Goal: Task Accomplishment & Management: Complete application form

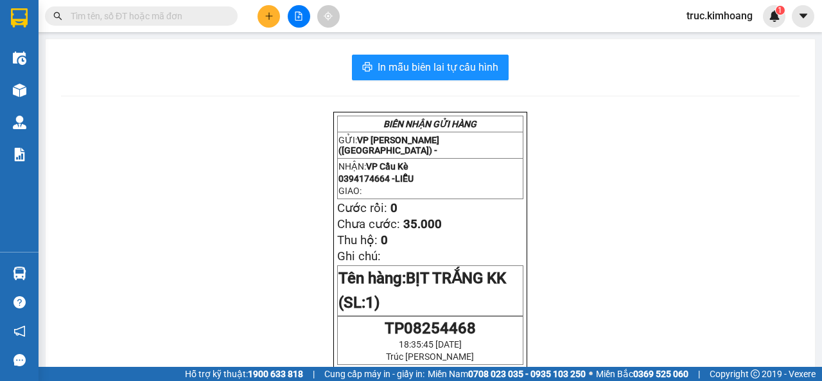
click at [262, 19] on button at bounding box center [269, 16] width 22 height 22
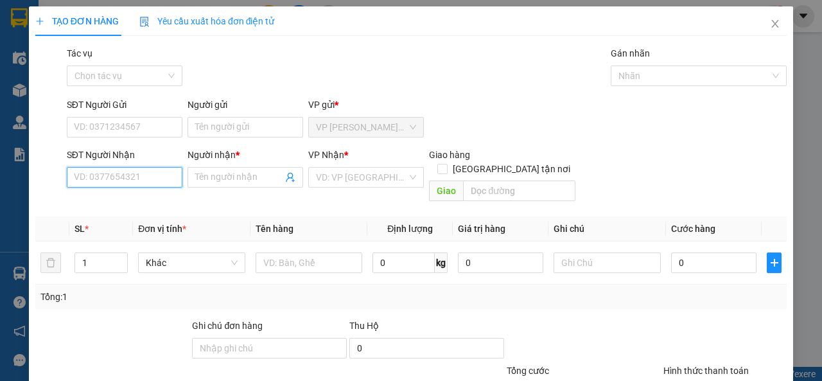
click at [147, 182] on input "SĐT Người Nhận" at bounding box center [125, 177] width 116 height 21
type input "0907754475"
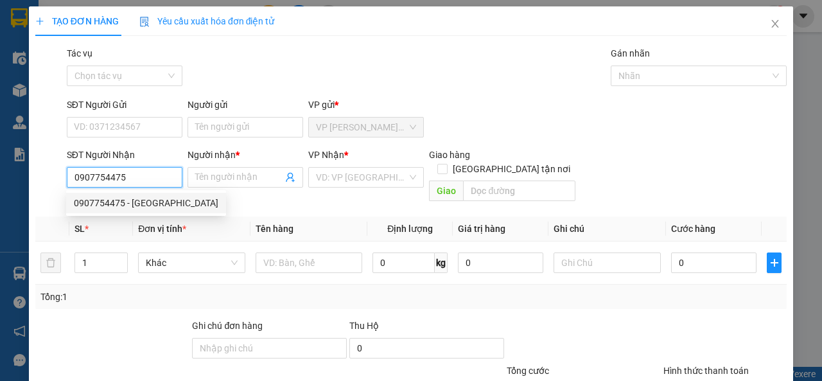
click at [159, 202] on div "0907754475 - [GEOGRAPHIC_DATA]" at bounding box center [146, 203] width 145 height 14
type input "[PERSON_NAME]"
type input "35.000"
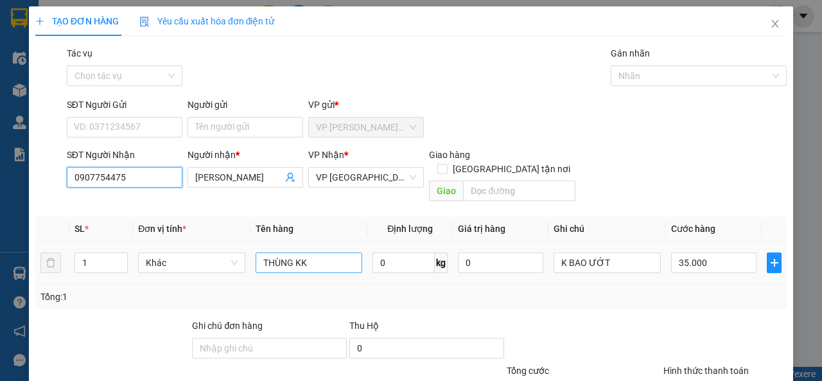
type input "0907754475"
drag, startPoint x: 339, startPoint y: 242, endPoint x: 233, endPoint y: 258, distance: 107.3
click at [233, 258] on tr "1 Khác THÙNG KK 0 kg 0 K BAO ƯỚT 35.000" at bounding box center [411, 263] width 752 height 43
type input "BAO XANH KK"
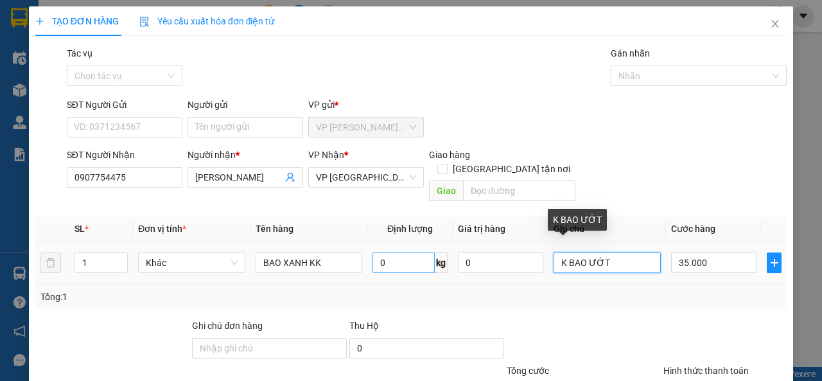
drag, startPoint x: 611, startPoint y: 254, endPoint x: 427, endPoint y: 256, distance: 184.4
click at [427, 256] on tr "1 Khác BAO XANH KK 0 kg 0 K BAO ƯỚT 35.000" at bounding box center [411, 263] width 752 height 43
type input "NHẬN BXMT"
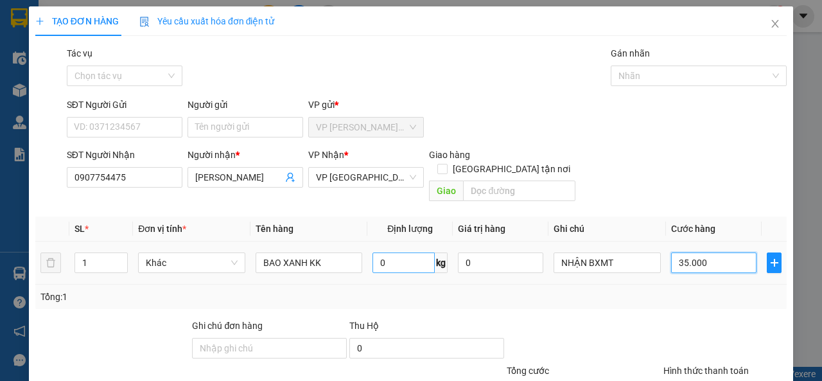
type input "5"
type input "50"
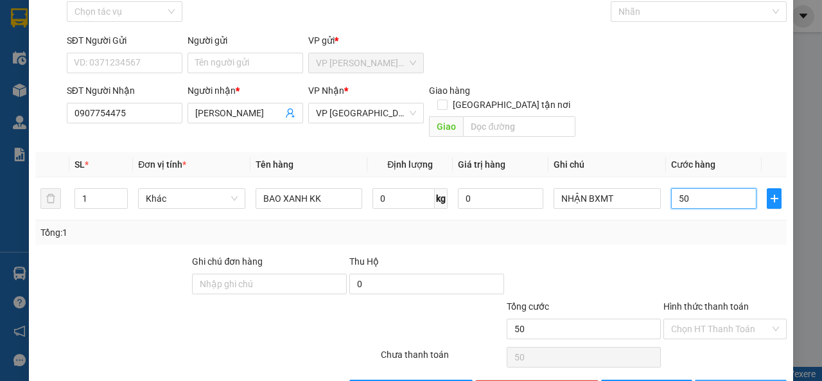
scroll to position [94, 0]
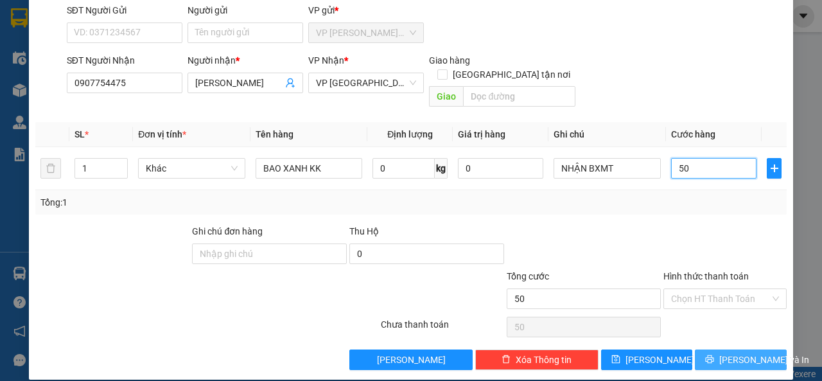
type input "50"
type input "50.000"
click at [732, 353] on span "[PERSON_NAME] và In" at bounding box center [765, 360] width 90 height 14
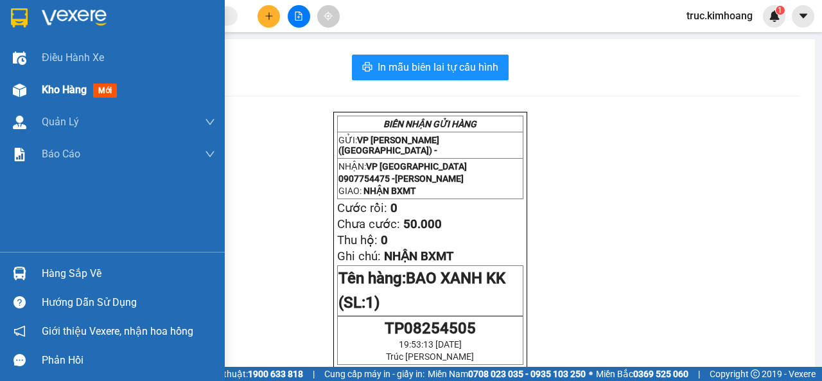
click at [77, 90] on span "Kho hàng" at bounding box center [64, 90] width 45 height 12
click at [77, 95] on span "Kho hàng" at bounding box center [64, 90] width 45 height 12
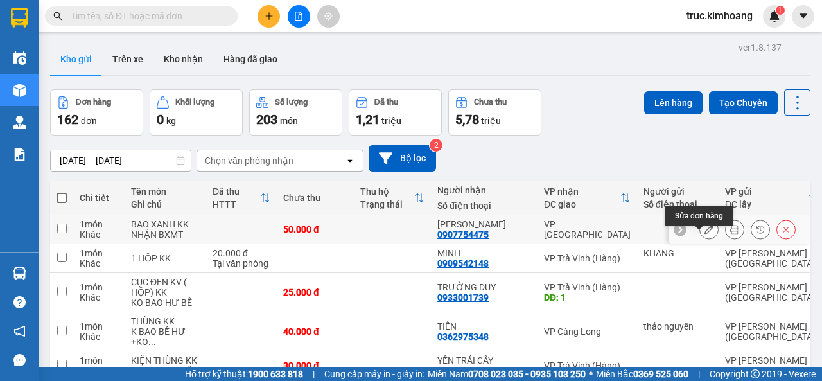
click at [705, 234] on icon at bounding box center [709, 229] width 9 height 9
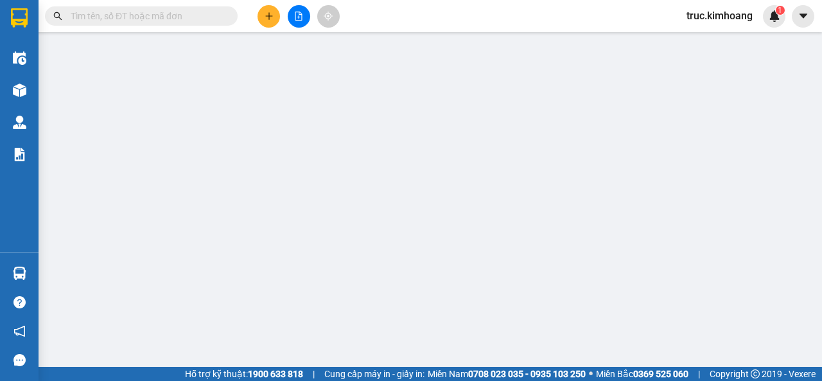
type input "0907754475"
type input "[PERSON_NAME]"
type input "50.000"
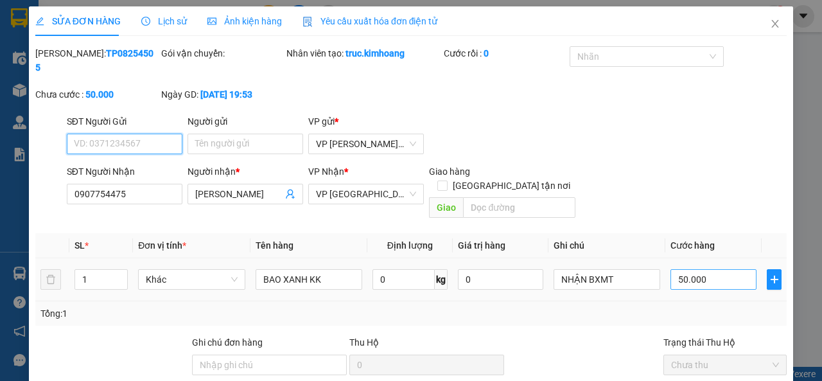
scroll to position [111, 0]
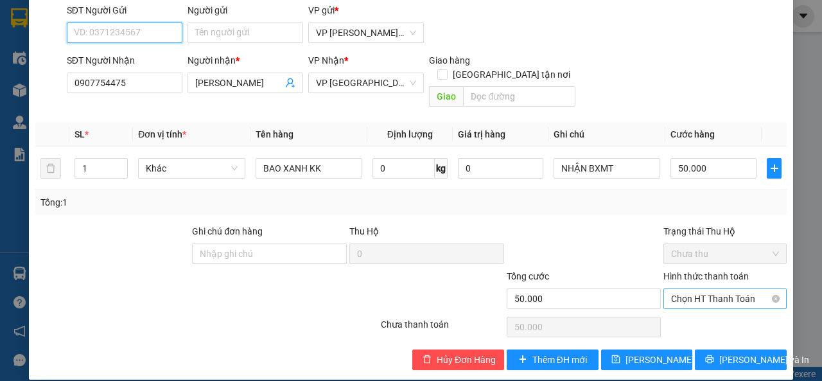
click at [696, 289] on span "Chọn HT Thanh Toán" at bounding box center [725, 298] width 108 height 19
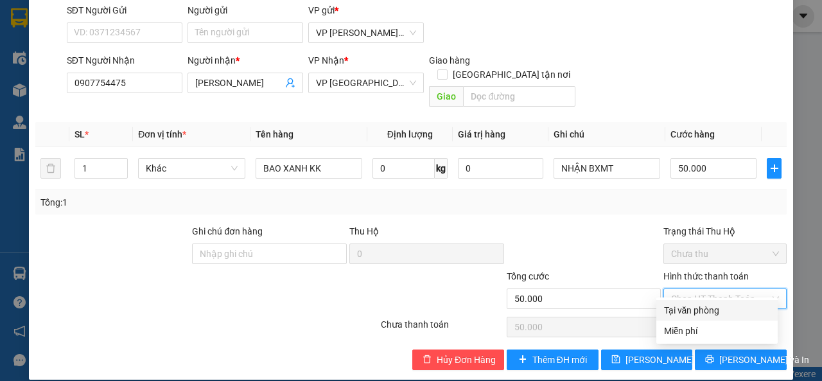
click at [705, 303] on div "Tại văn phòng" at bounding box center [717, 310] width 121 height 21
type input "0"
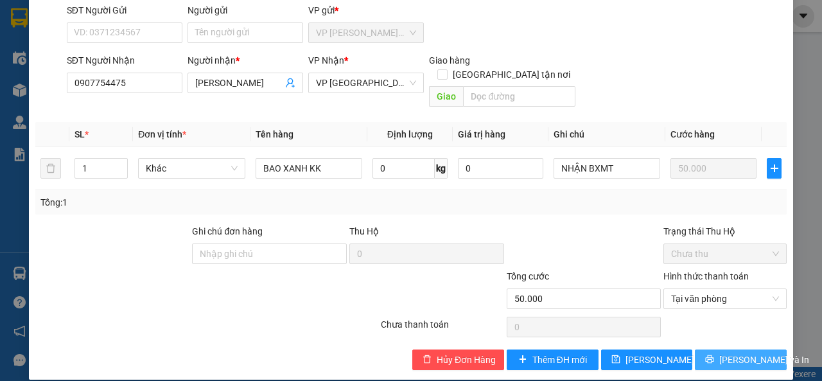
click at [718, 349] on button "[PERSON_NAME] và In" at bounding box center [741, 359] width 92 height 21
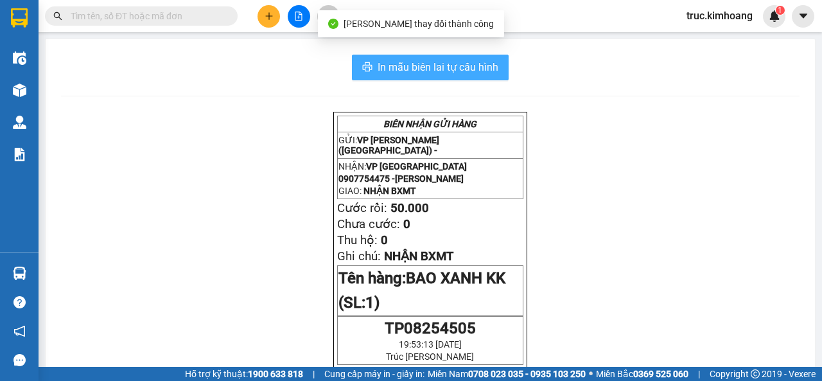
click at [421, 73] on span "In mẫu biên lai tự cấu hình" at bounding box center [438, 67] width 121 height 16
click at [389, 71] on span "In mẫu biên lai tự cấu hình" at bounding box center [438, 67] width 121 height 16
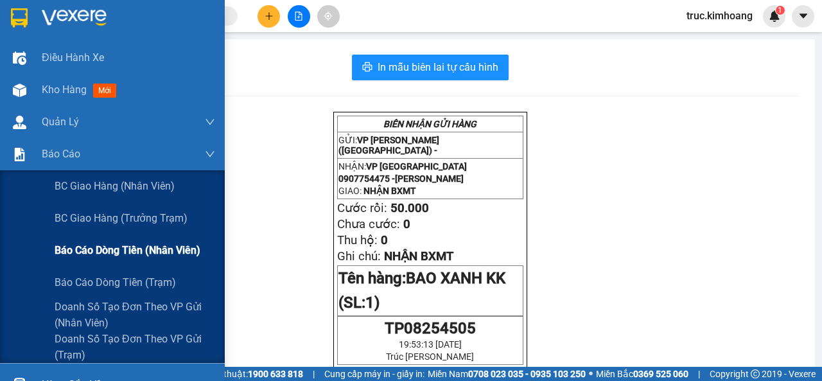
click at [110, 254] on span "Báo cáo dòng tiền (nhân viên)" at bounding box center [128, 250] width 146 height 16
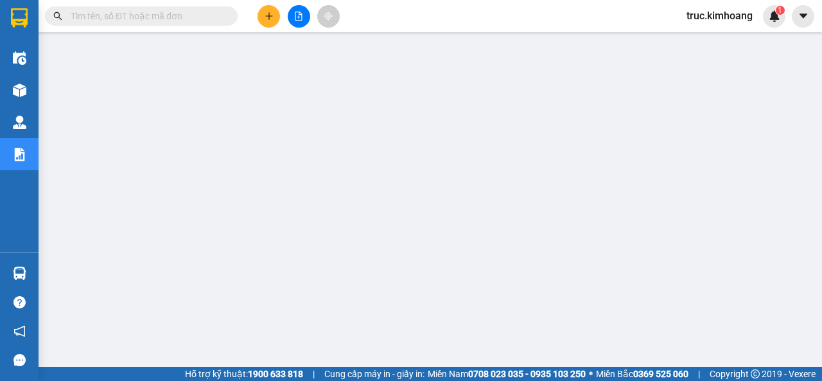
click at [215, 19] on input "text" at bounding box center [147, 16] width 152 height 14
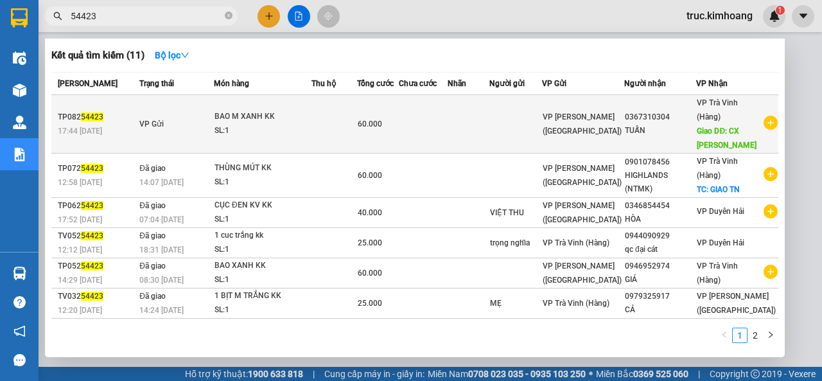
type input "54423"
click at [399, 146] on td "60.000" at bounding box center [378, 124] width 42 height 58
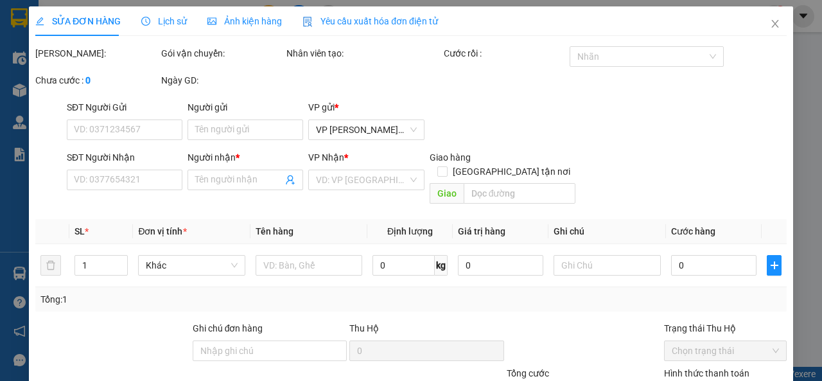
type input "0367310304"
type input "TUẤN"
type input "CX [PERSON_NAME]"
type input "60.000"
